Goal: Task Accomplishment & Management: Manage account settings

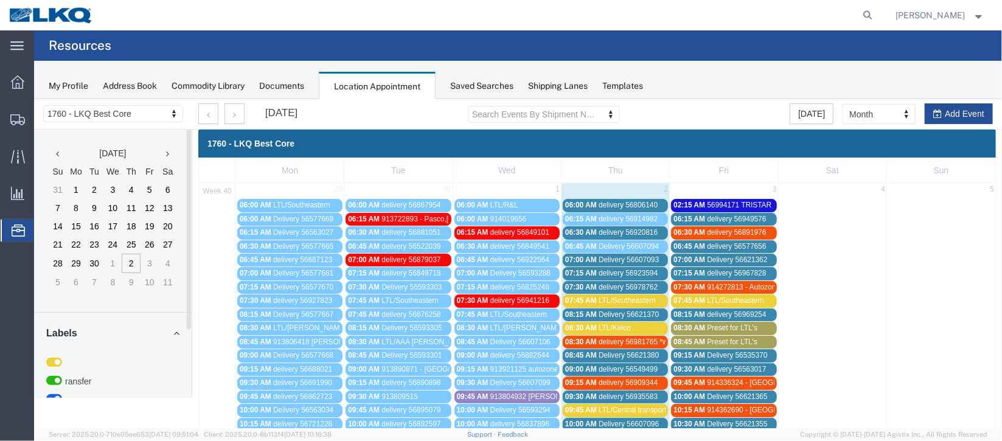
click at [599, 203] on span "delivery 56806140" at bounding box center [627, 204] width 59 height 9
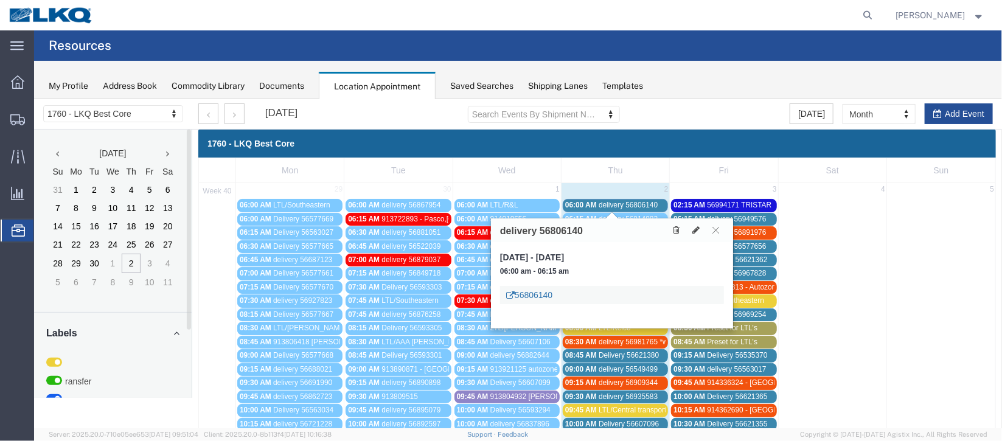
click at [541, 295] on link "56806140" at bounding box center [529, 294] width 46 height 12
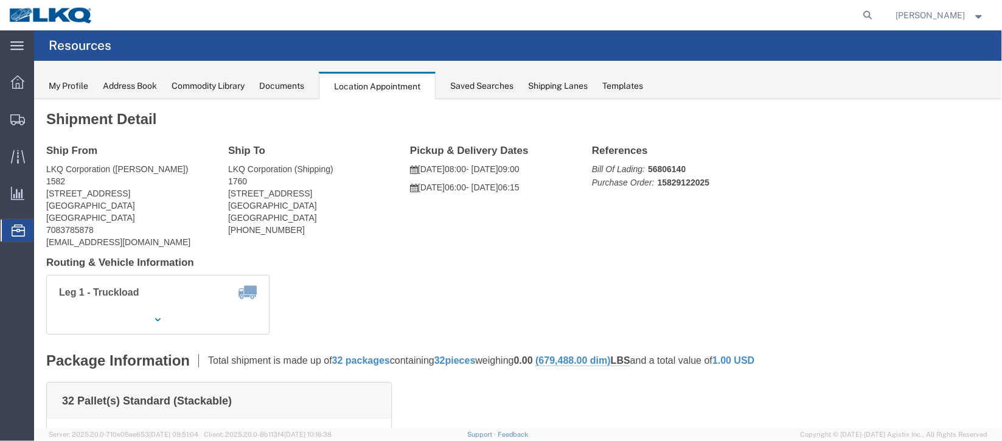
click at [0, 0] on span "Documents" at bounding box center [0, 0] width 0 height 0
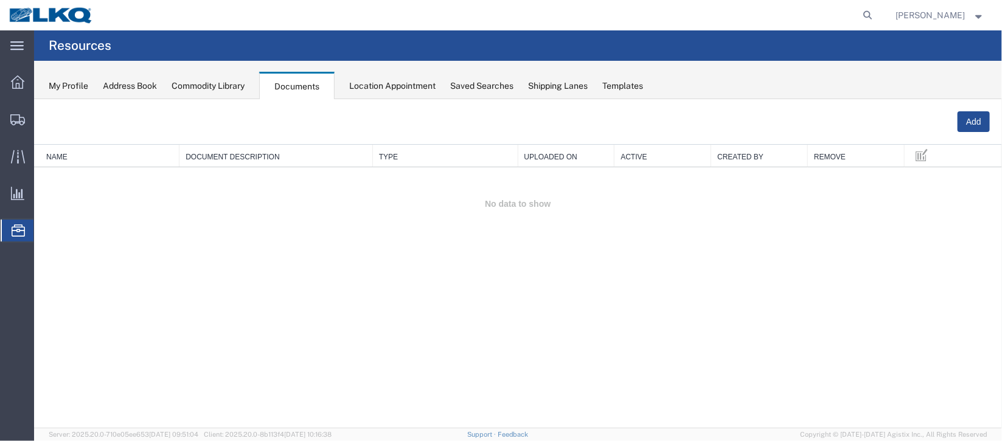
click at [0, 0] on span "Location Appointment" at bounding box center [0, 0] width 0 height 0
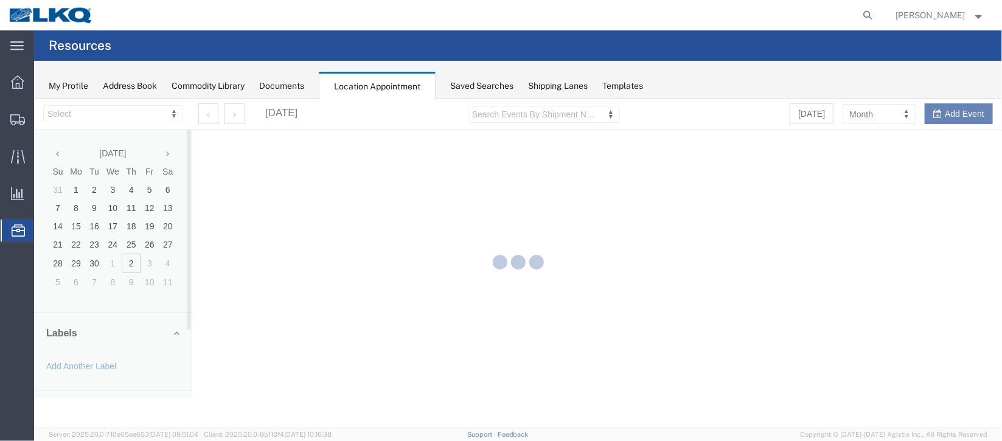
select select "27634"
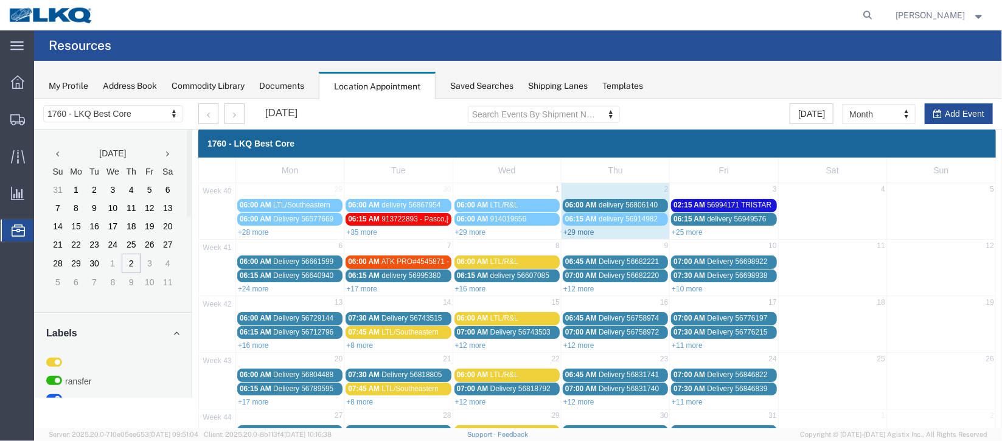
click at [579, 232] on link "+29 more" at bounding box center [578, 232] width 31 height 9
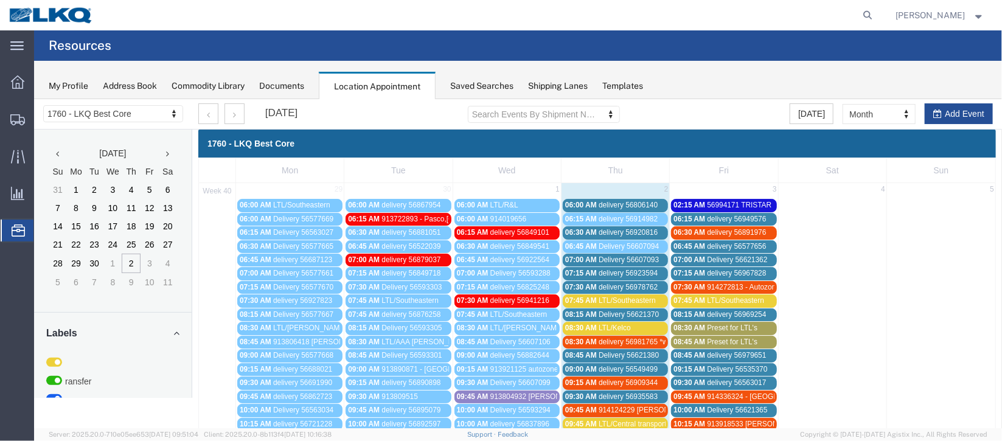
click at [594, 232] on div "06:30 AM delivery 56920816" at bounding box center [615, 232] width 100 height 9
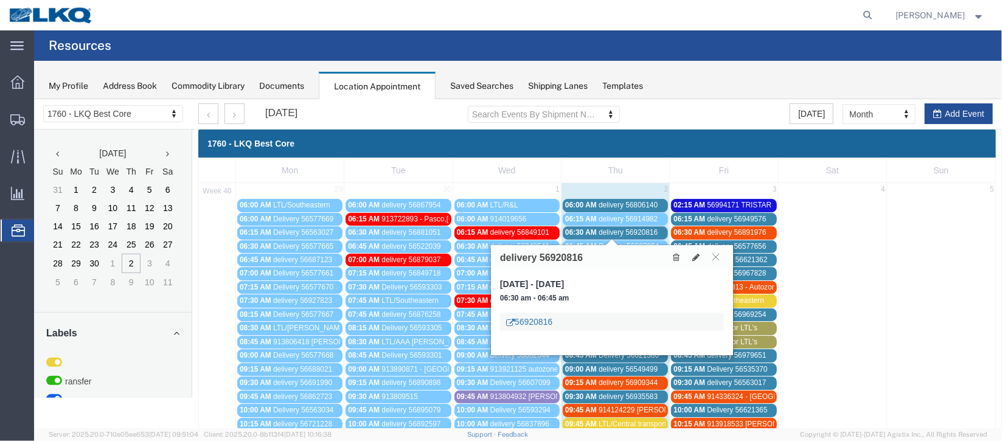
click at [535, 319] on link "56920816" at bounding box center [529, 321] width 46 height 12
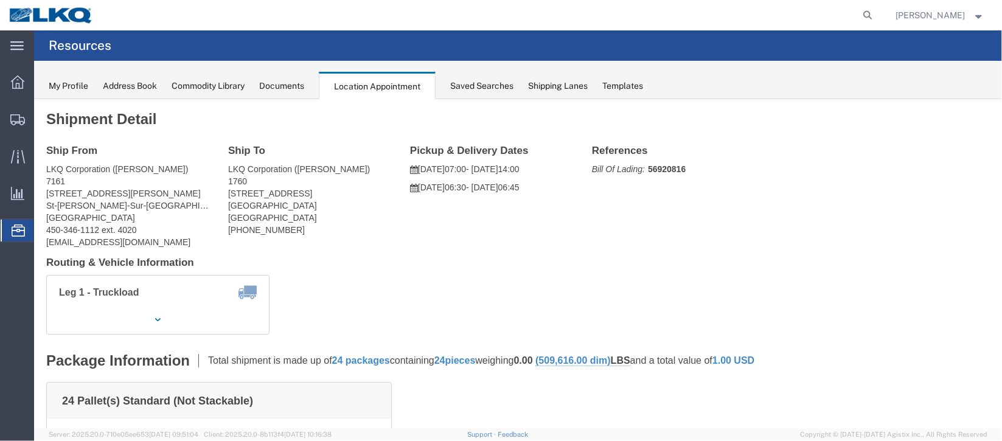
click at [0, 0] on span "Documents" at bounding box center [0, 0] width 0 height 0
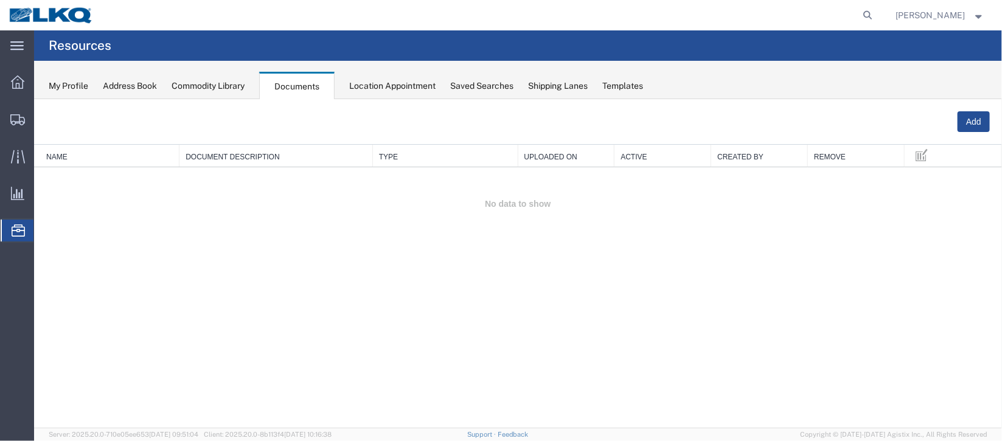
click at [0, 0] on span "Location Appointment" at bounding box center [0, 0] width 0 height 0
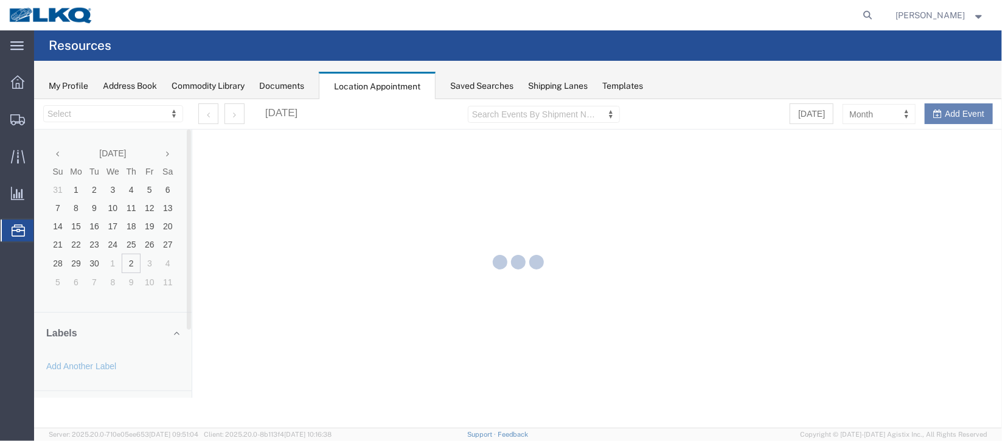
select select "27634"
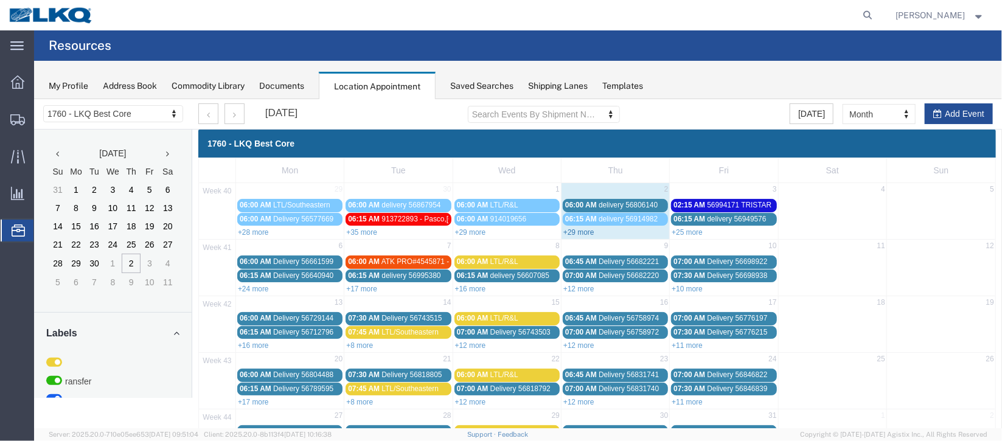
click at [572, 228] on link "+29 more" at bounding box center [578, 232] width 31 height 9
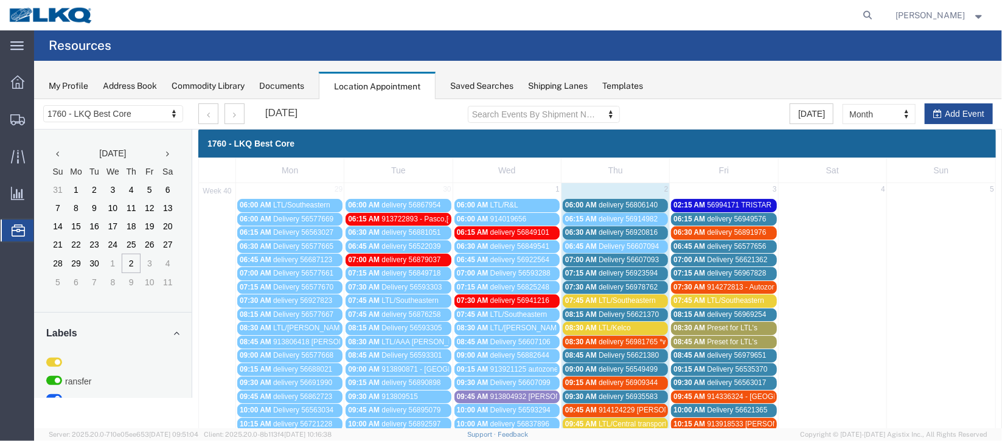
click at [600, 256] on span "Delivery 56607093" at bounding box center [628, 259] width 60 height 9
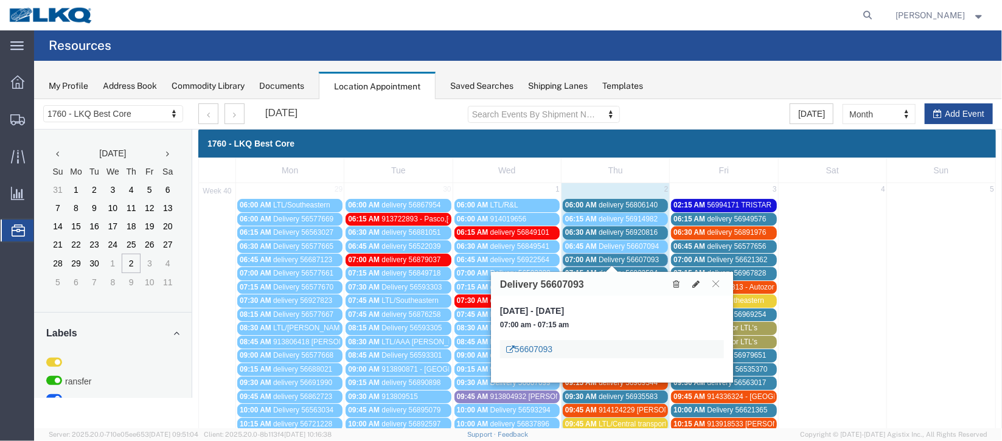
click at [531, 349] on link "56607093" at bounding box center [529, 349] width 46 height 12
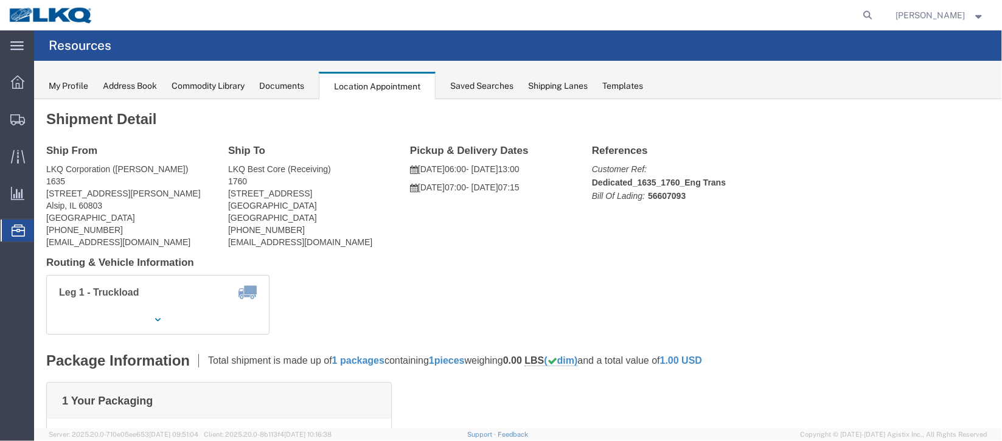
click at [0, 0] on span "Documents" at bounding box center [0, 0] width 0 height 0
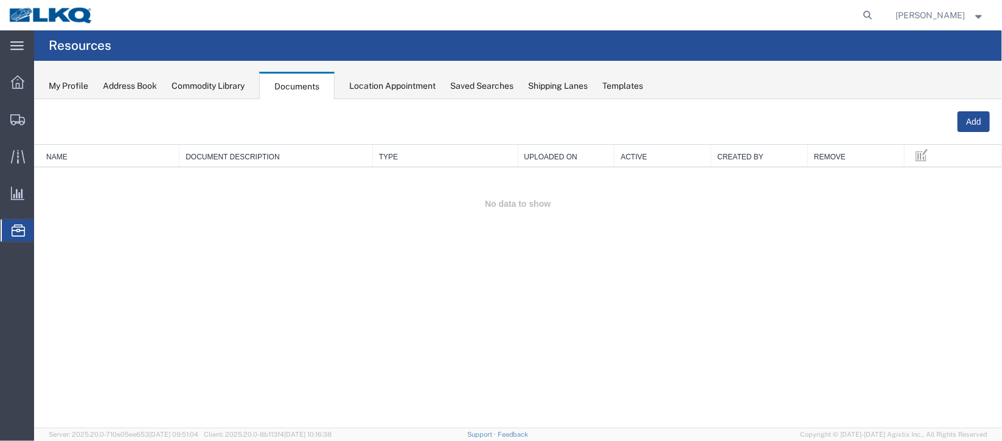
click at [0, 0] on span "Location Appointment" at bounding box center [0, 0] width 0 height 0
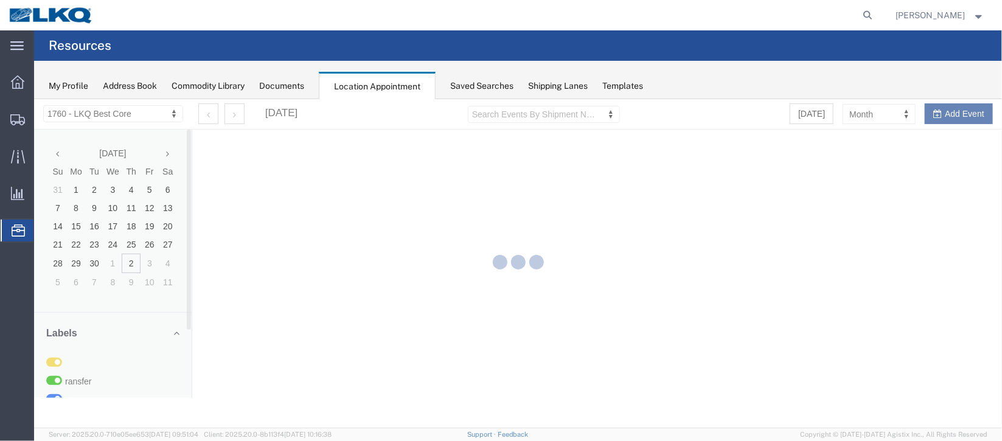
select select "27634"
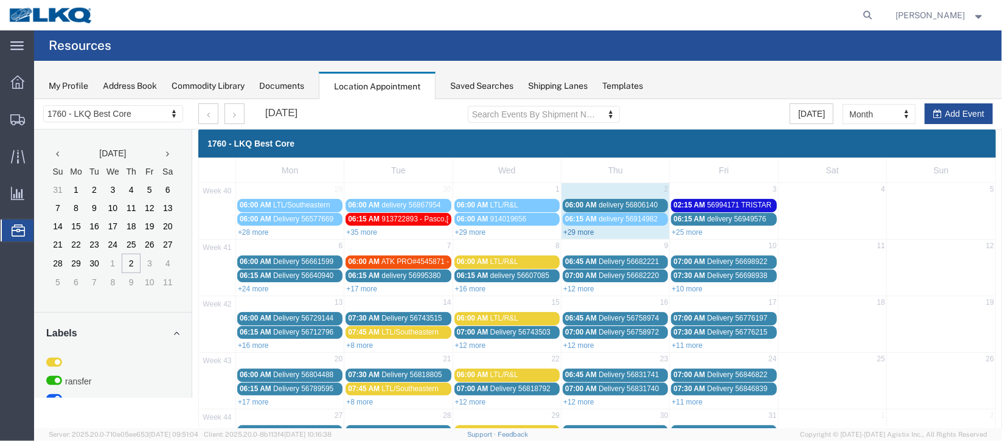
click at [587, 234] on link "+29 more" at bounding box center [578, 232] width 31 height 9
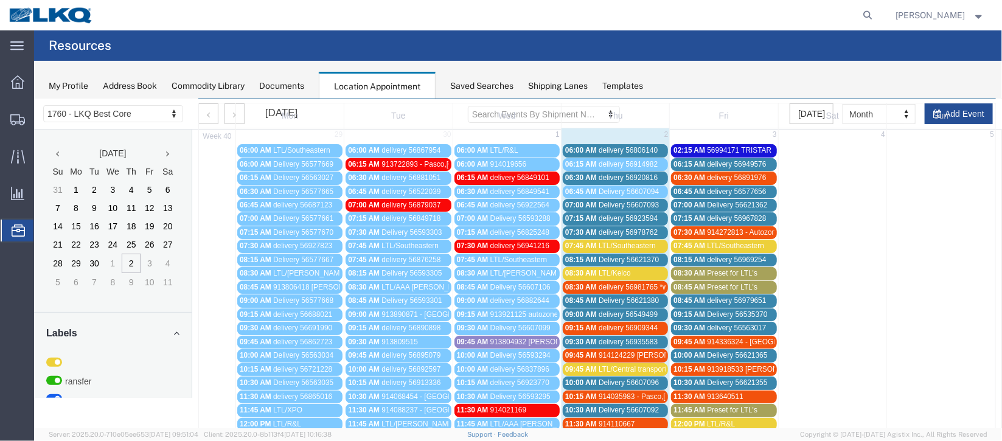
scroll to position [91, 0]
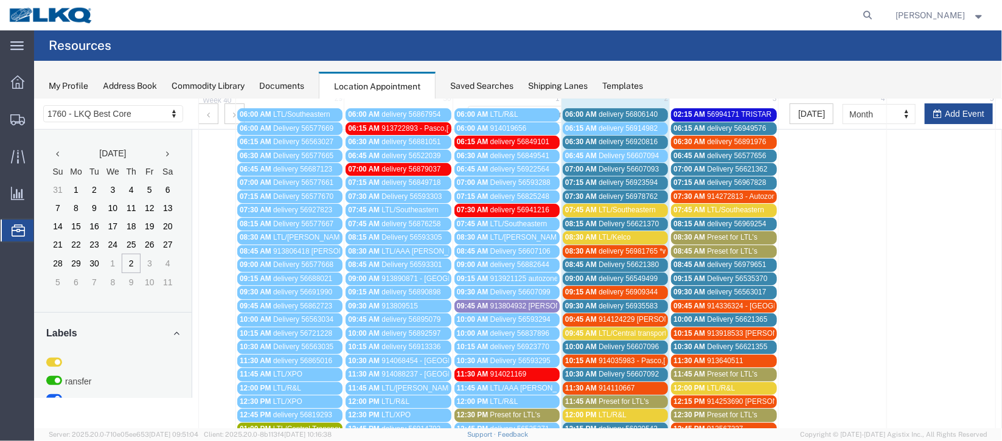
click at [594, 192] on div "07:30 AM delivery 56978762" at bounding box center [615, 196] width 100 height 9
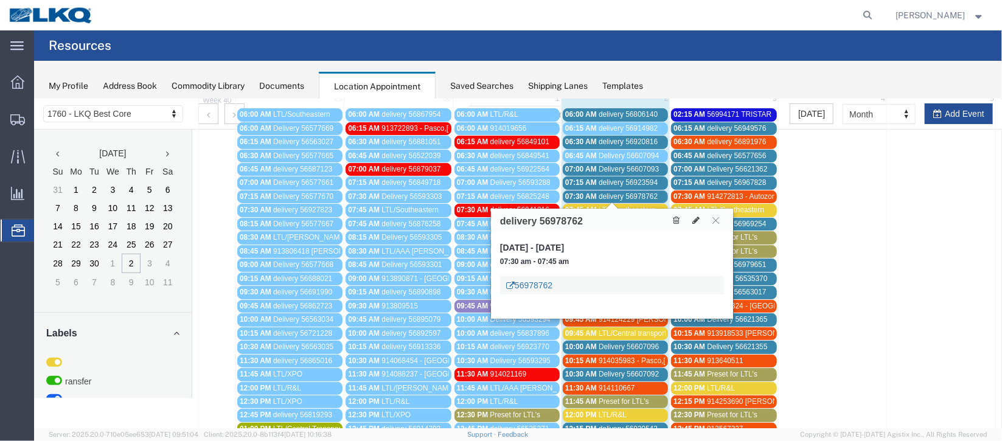
click at [529, 284] on link "56978762" at bounding box center [529, 285] width 46 height 12
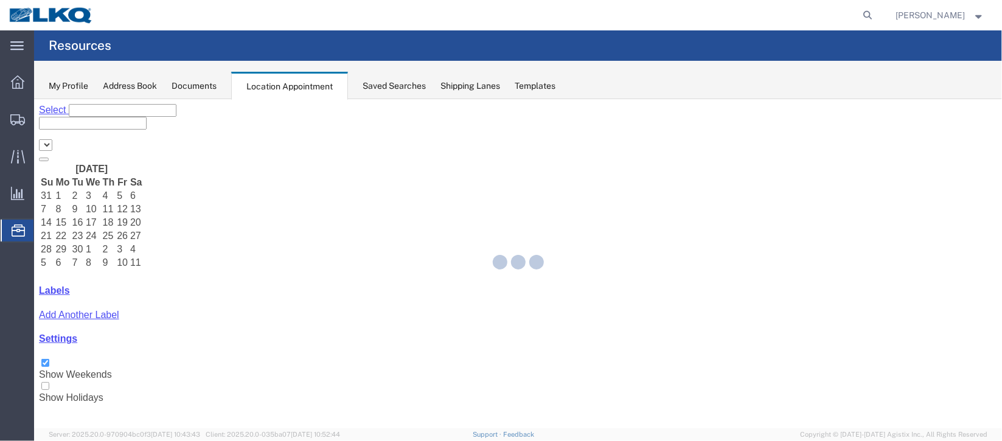
select select "27634"
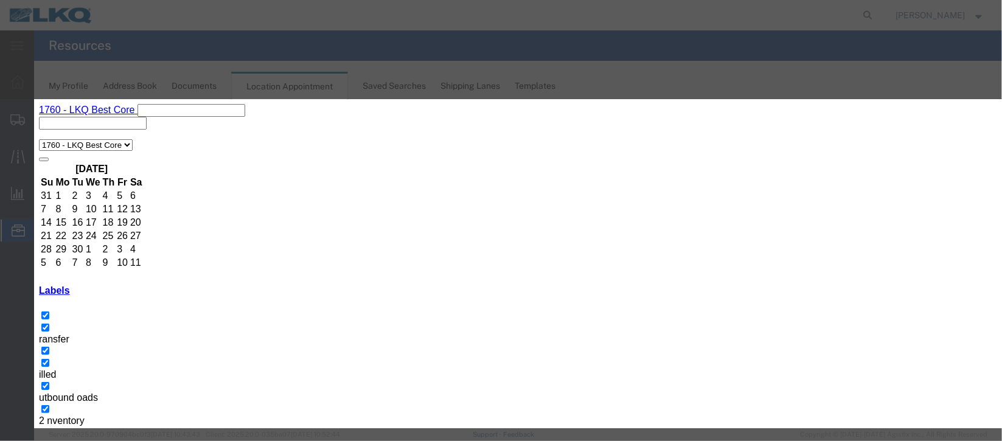
select select
type input "de"
select select "40"
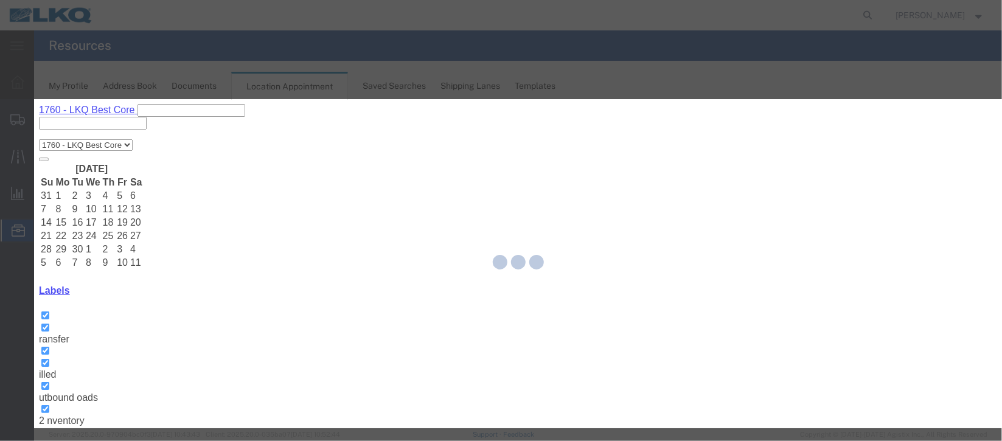
scroll to position [149, 0]
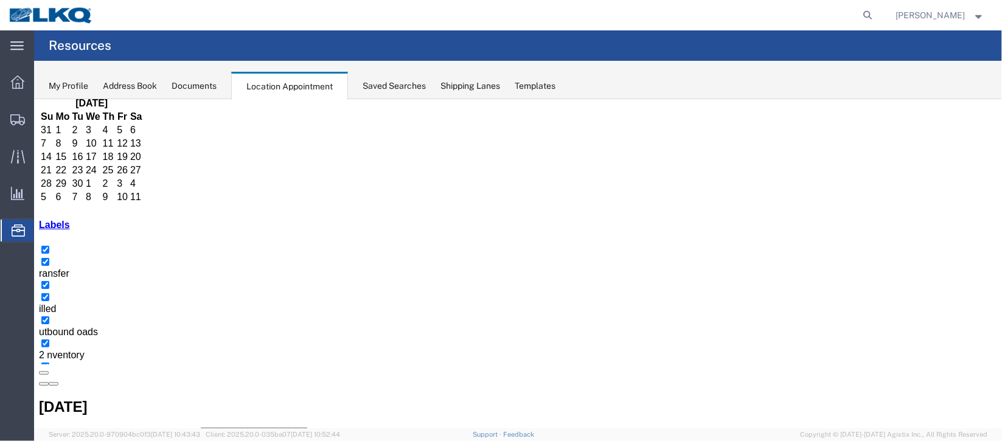
scroll to position [91, 0]
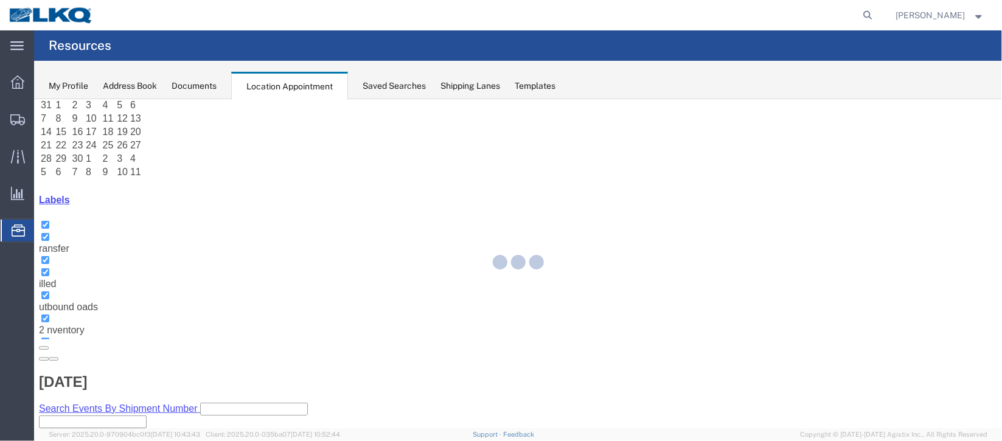
select select "100"
select select "1"
select select
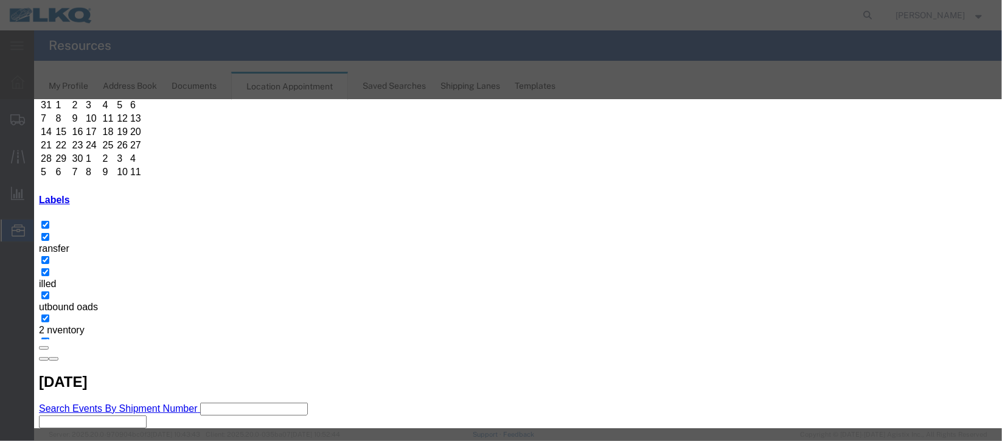
scroll to position [155, 0]
type input "de"
select select "40"
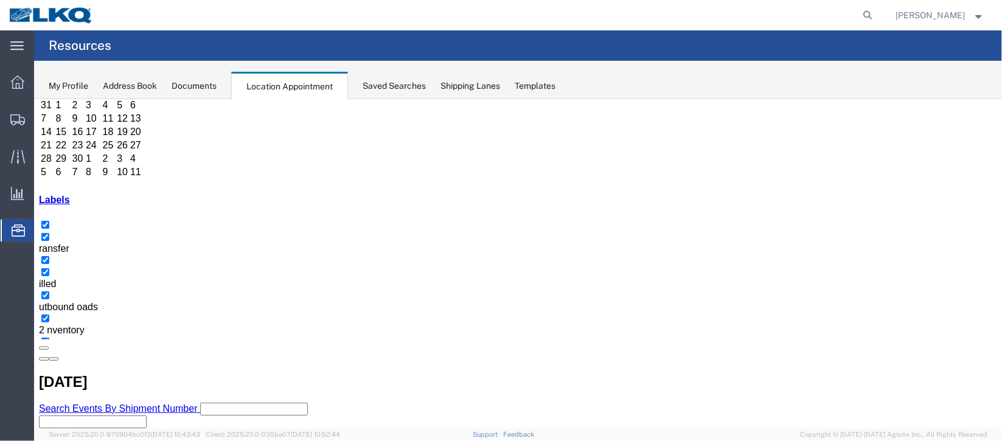
scroll to position [0, 0]
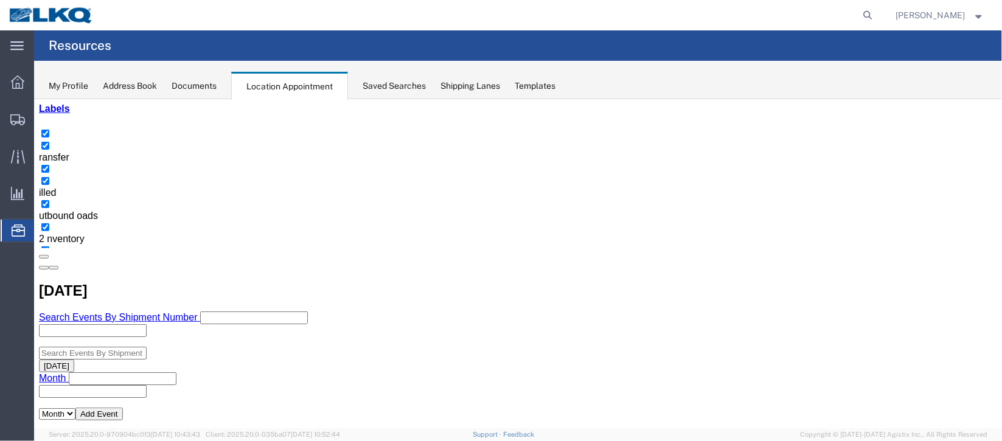
scroll to position [91, 0]
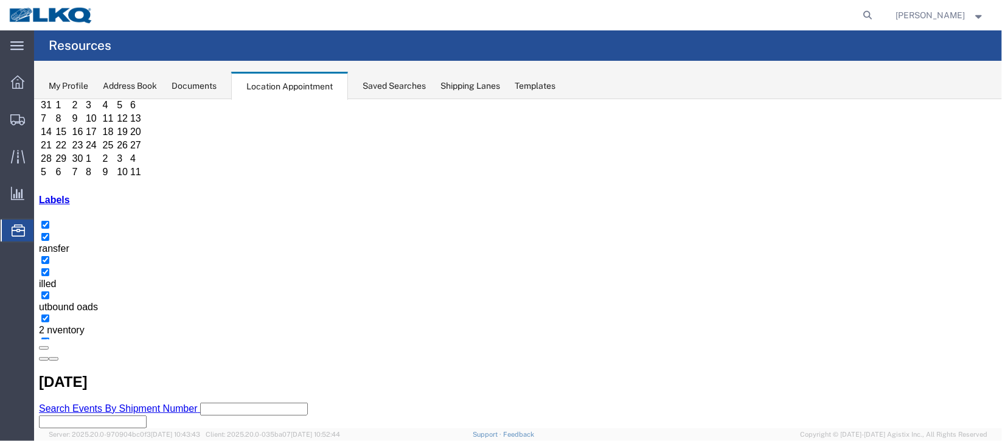
select select "100"
select select "1"
select select
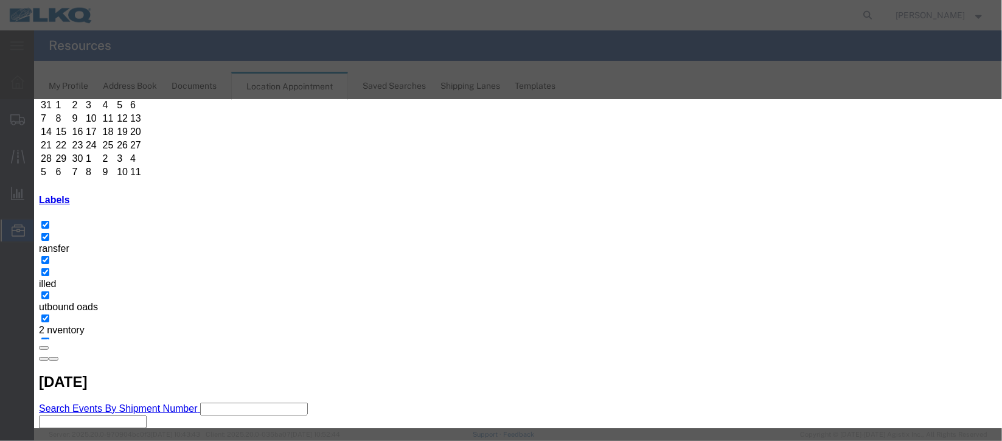
scroll to position [155, 0]
type input "de"
select select "40"
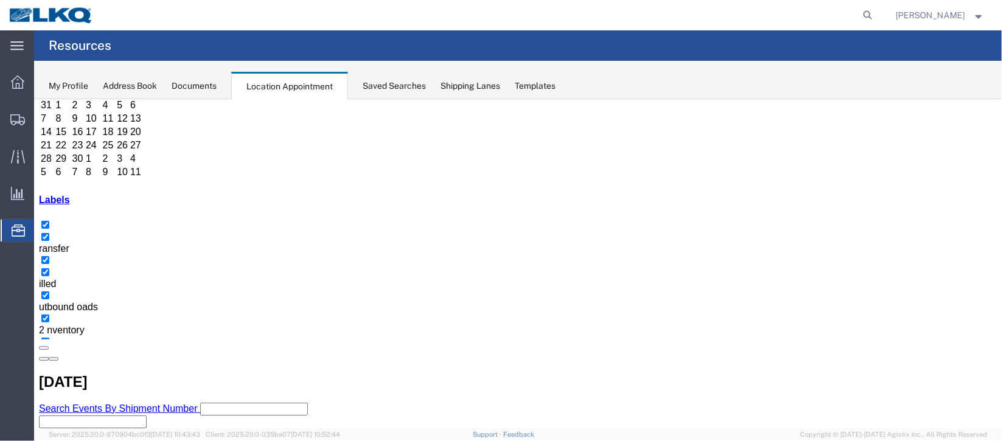
scroll to position [0, 0]
